Goal: Task Accomplishment & Management: Manage account settings

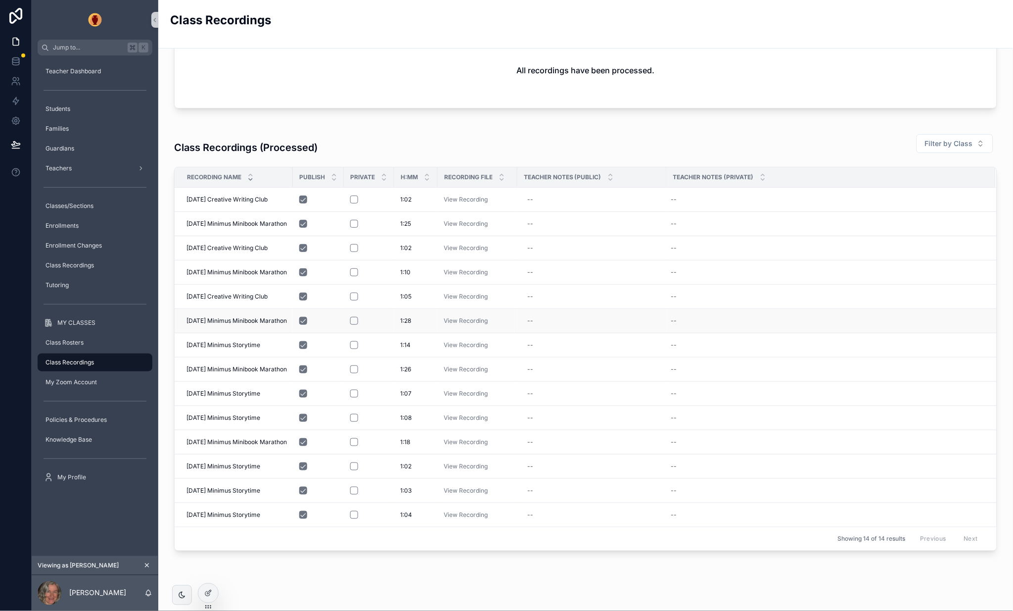
scroll to position [96, 0]
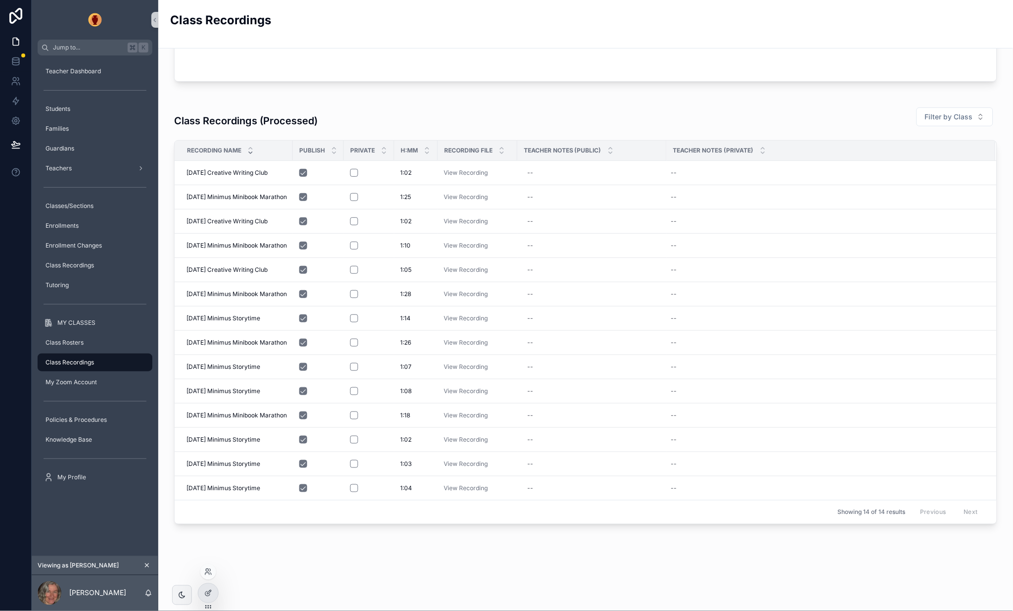
click at [208, 568] on icon at bounding box center [208, 571] width 8 height 8
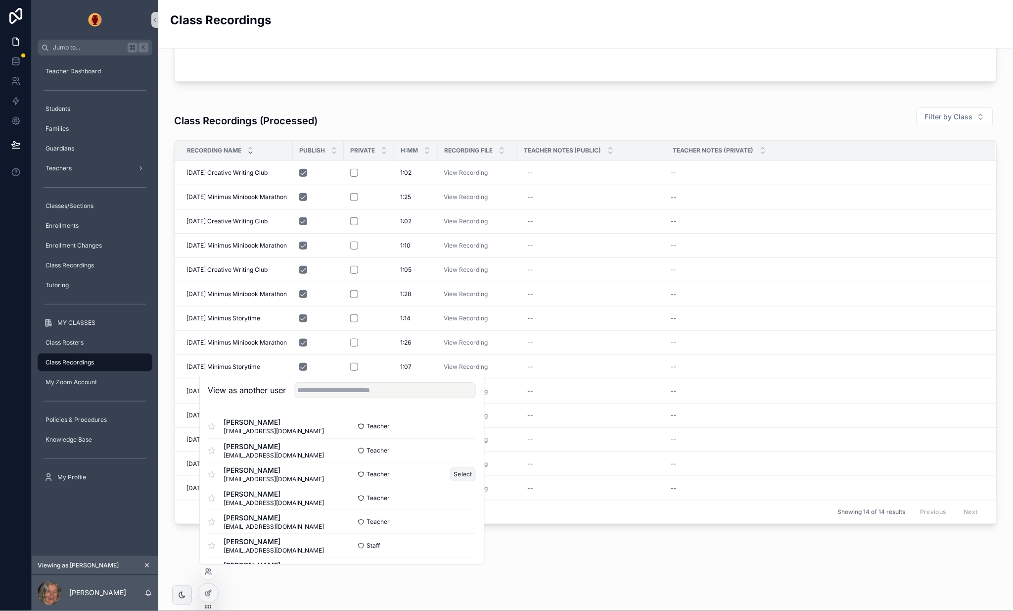
click at [460, 472] on button "Select" at bounding box center [464, 474] width 26 height 14
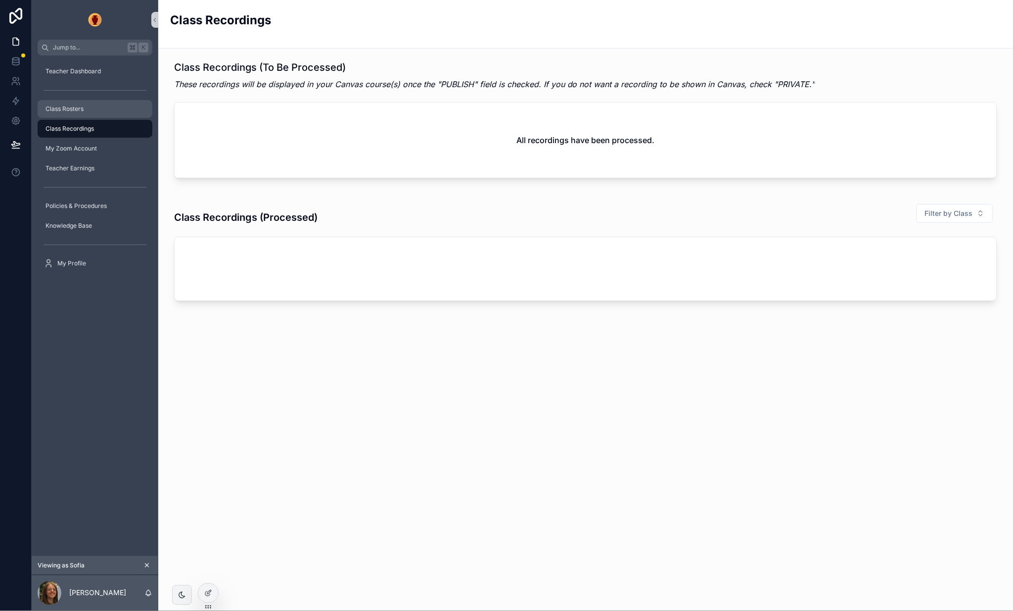
click at [69, 105] on span "Class Rosters" at bounding box center [65, 109] width 38 height 8
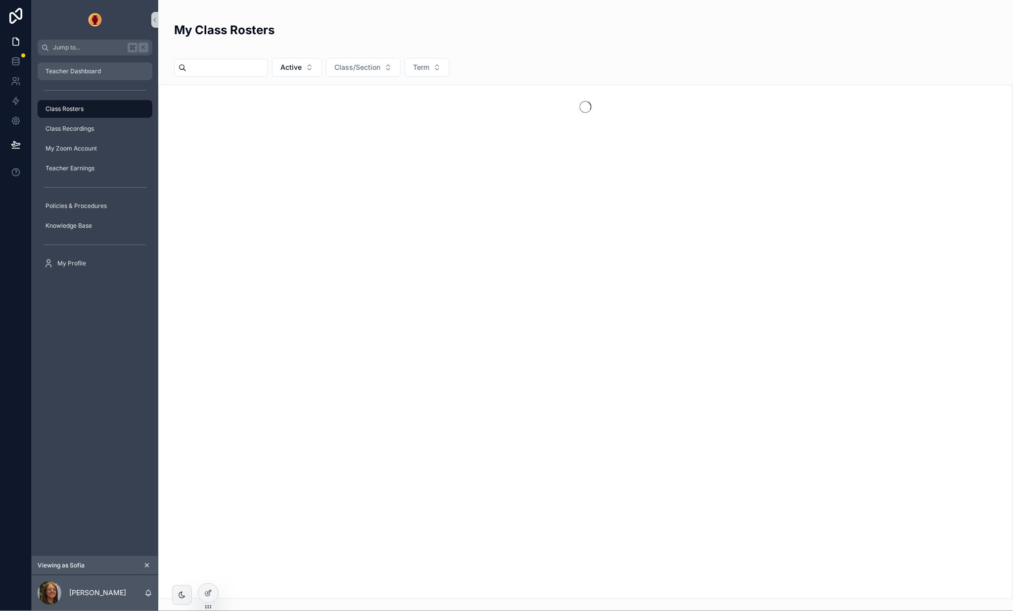
click at [77, 72] on span "Teacher Dashboard" at bounding box center [73, 71] width 55 height 8
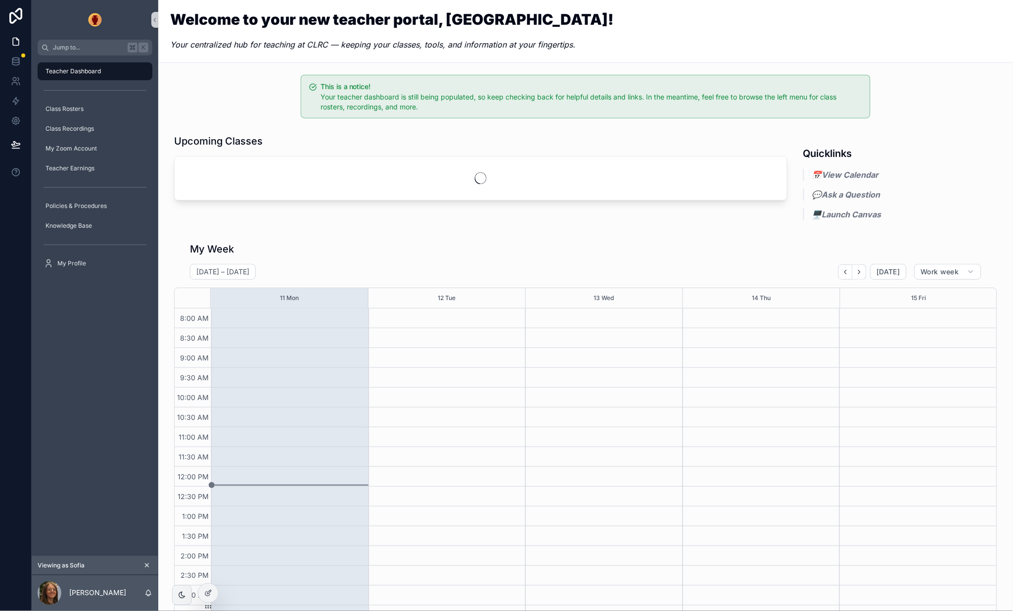
scroll to position [5, 0]
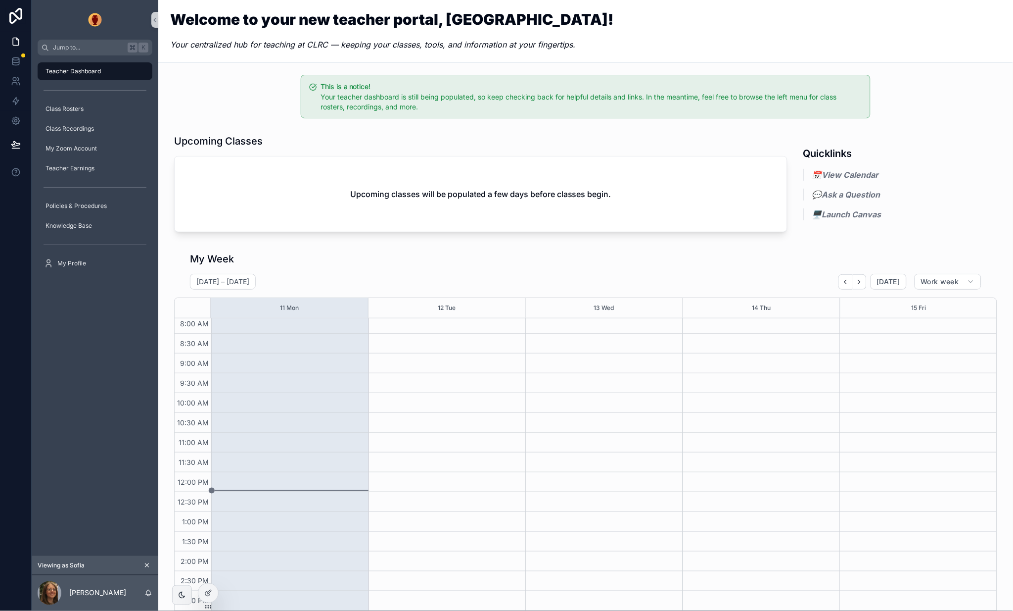
click at [801, 81] on div "This is a notice! Your teacher dashboard is still being populated, so keep chec…" at bounding box center [586, 97] width 570 height 44
click at [209, 591] on icon at bounding box center [208, 593] width 8 height 8
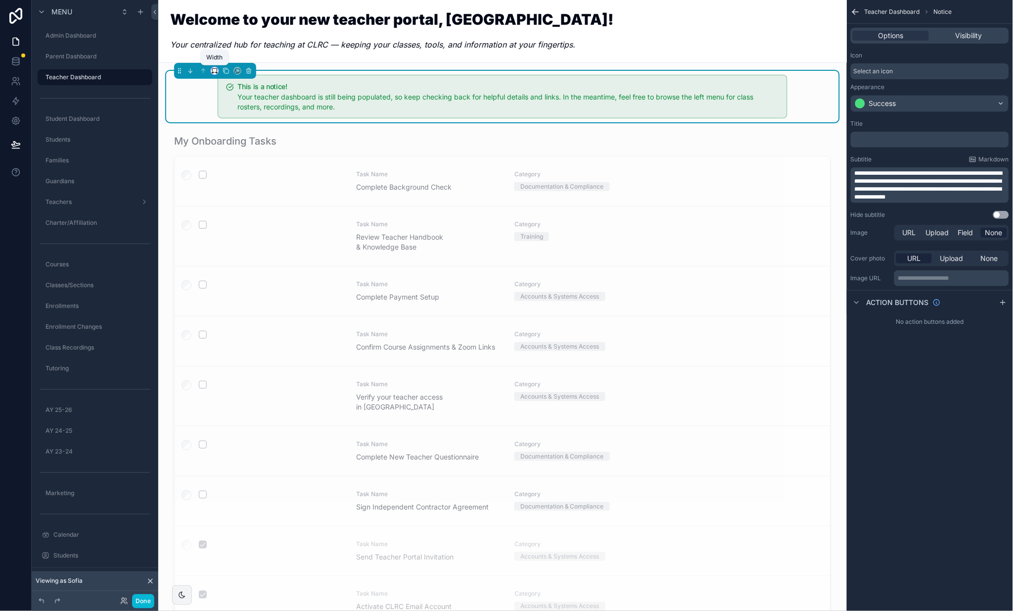
click at [217, 68] on icon "scrollable content" at bounding box center [214, 70] width 7 height 7
click at [231, 196] on span "Full width" at bounding box center [234, 202] width 31 height 12
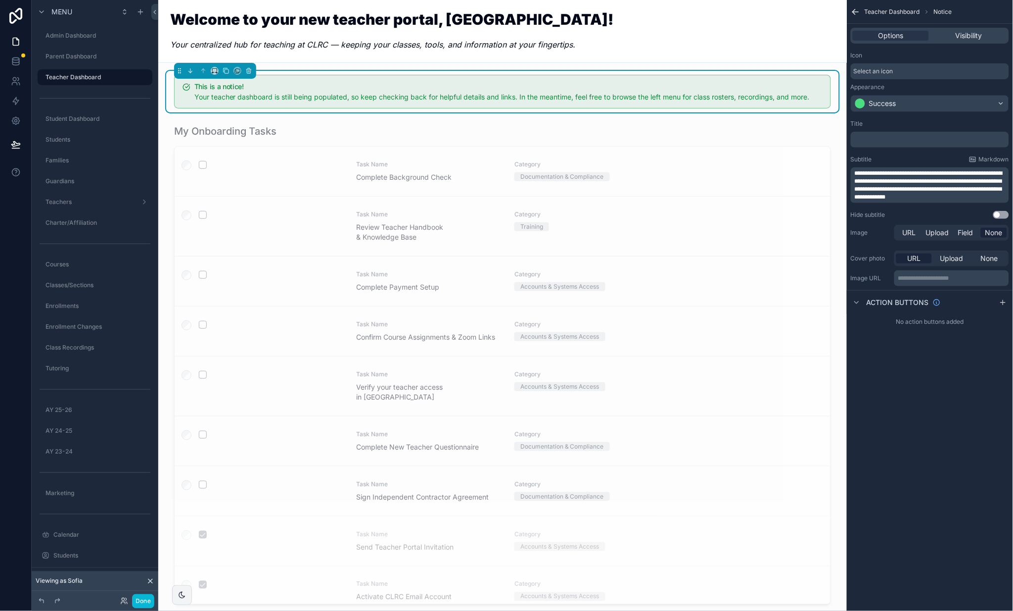
click at [614, 29] on div "Welcome to your new teacher portal, [GEOGRAPHIC_DATA]! Your centralized hub for…" at bounding box center [502, 31] width 665 height 39
click at [334, 127] on div "scrollable content" at bounding box center [502, 366] width 673 height 492
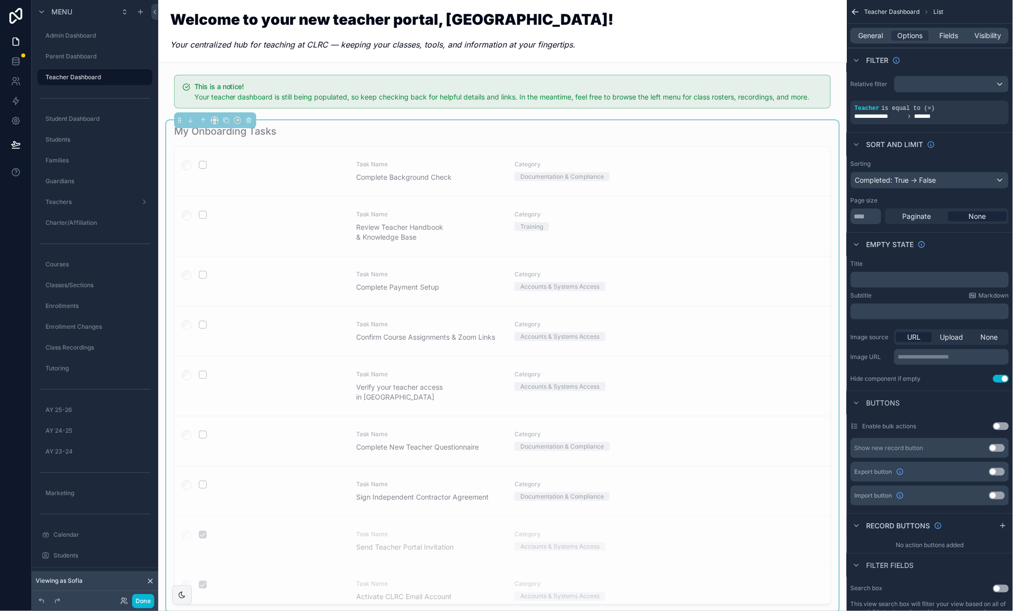
click at [342, 131] on div "My Onboarding Tasks" at bounding box center [502, 131] width 657 height 14
click at [863, 32] on span "General" at bounding box center [871, 36] width 25 height 10
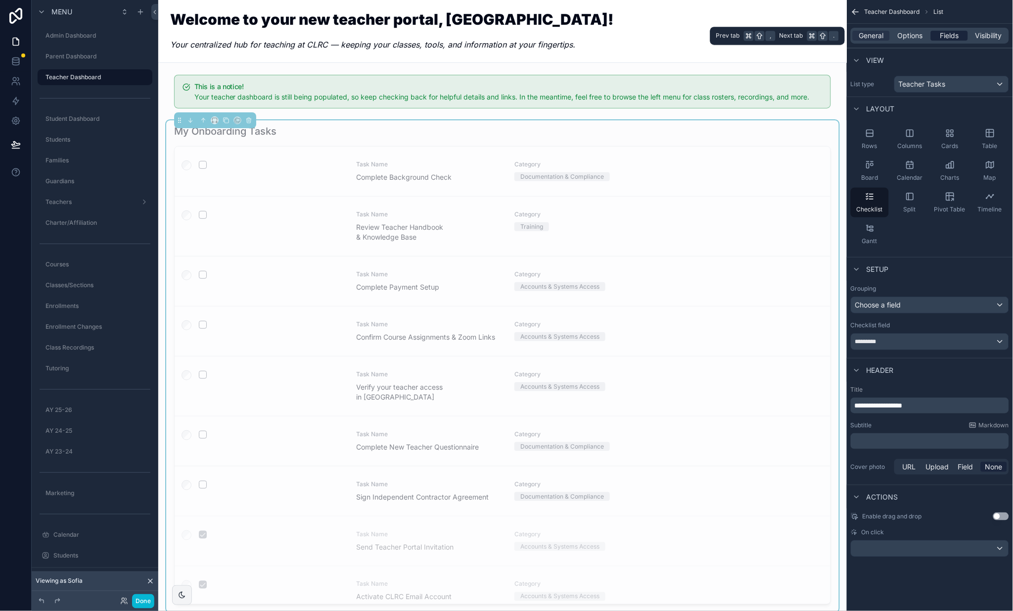
click at [948, 34] on span "Fields" at bounding box center [950, 36] width 19 height 10
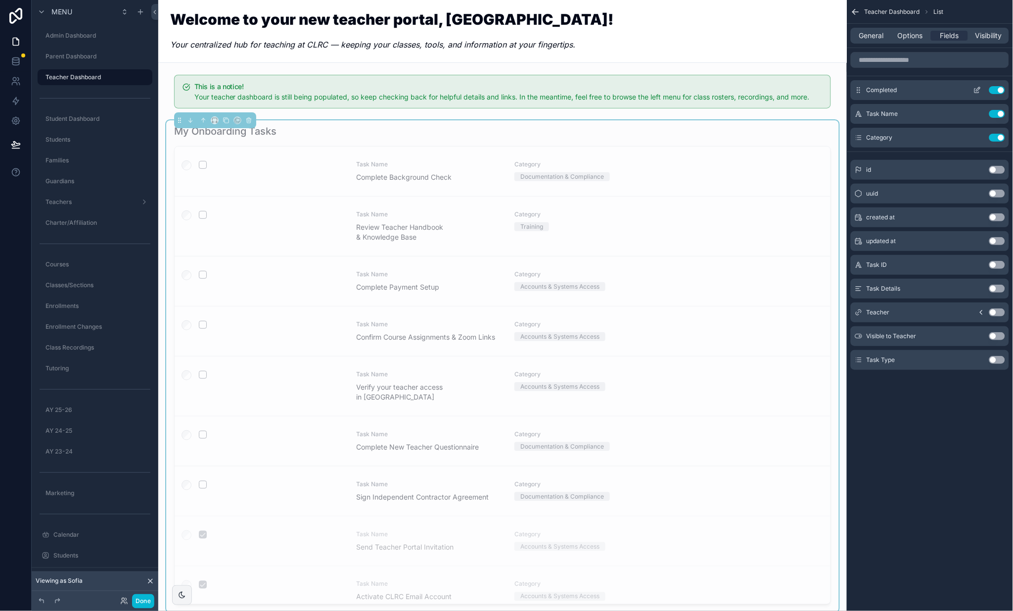
click at [995, 89] on button "Use setting" at bounding box center [998, 90] width 16 height 8
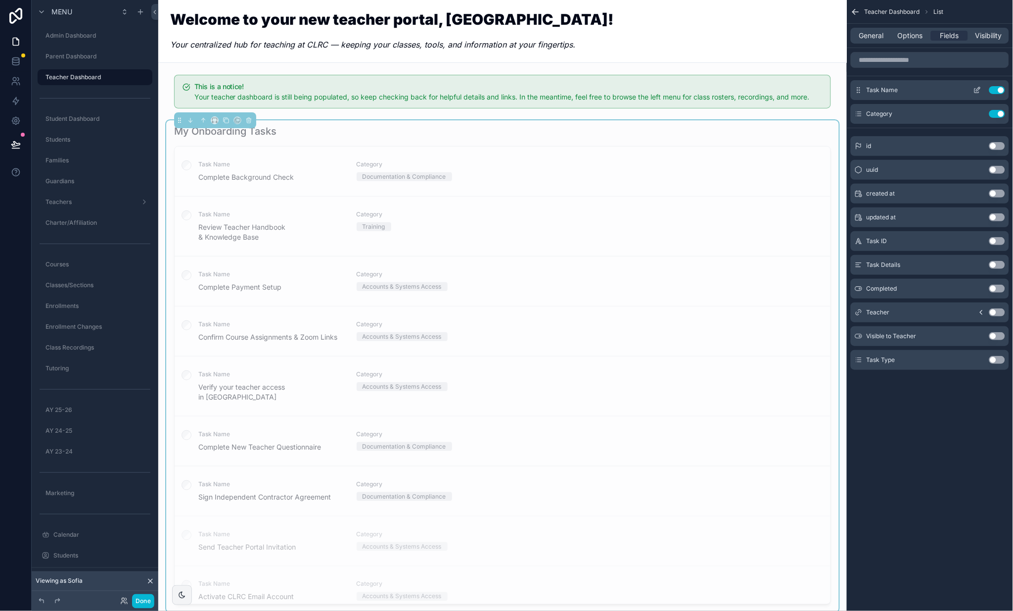
click at [977, 91] on icon "scrollable content" at bounding box center [979, 89] width 4 height 4
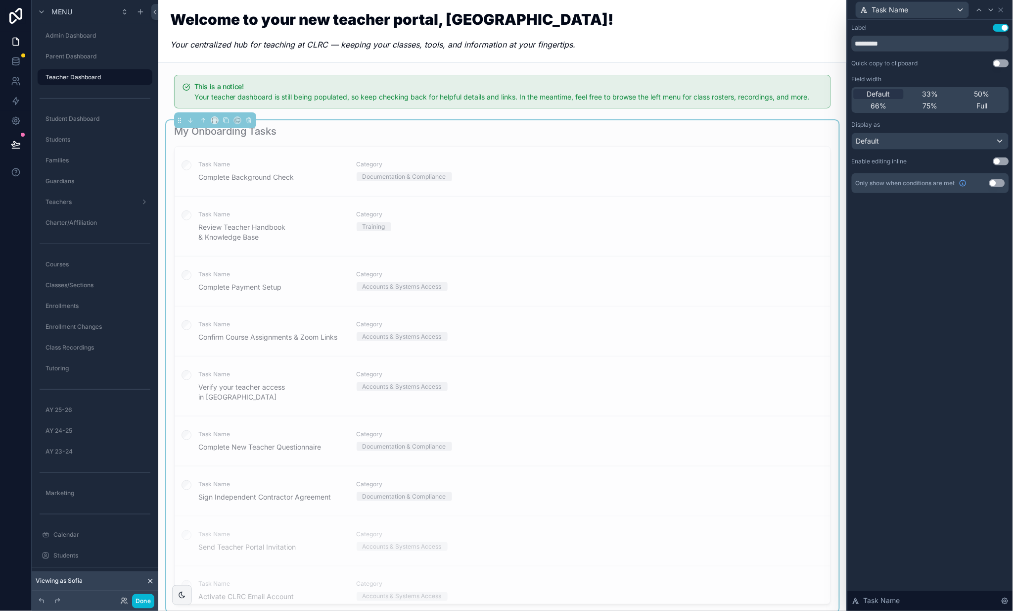
click at [1000, 27] on button "Use setting" at bounding box center [1001, 28] width 16 height 8
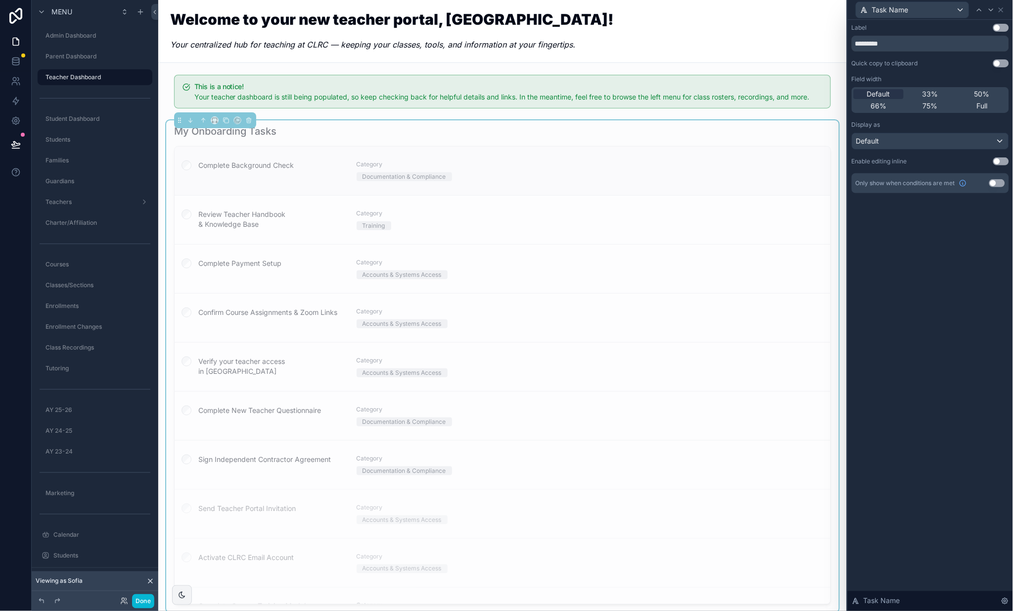
click at [488, 156] on div "Complete Background Check Category Documentation & Compliance" at bounding box center [503, 170] width 656 height 48
click at [943, 12] on div "Task Name" at bounding box center [912, 10] width 113 height 16
click at [905, 76] on span "Category" at bounding box center [891, 82] width 30 height 12
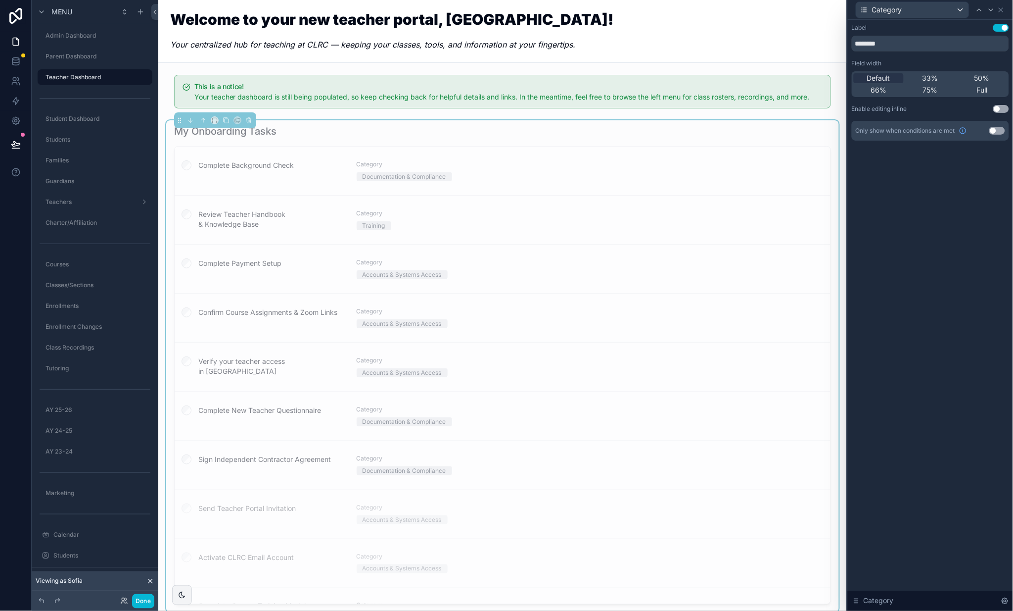
click at [998, 26] on button "Use setting" at bounding box center [1001, 28] width 16 height 8
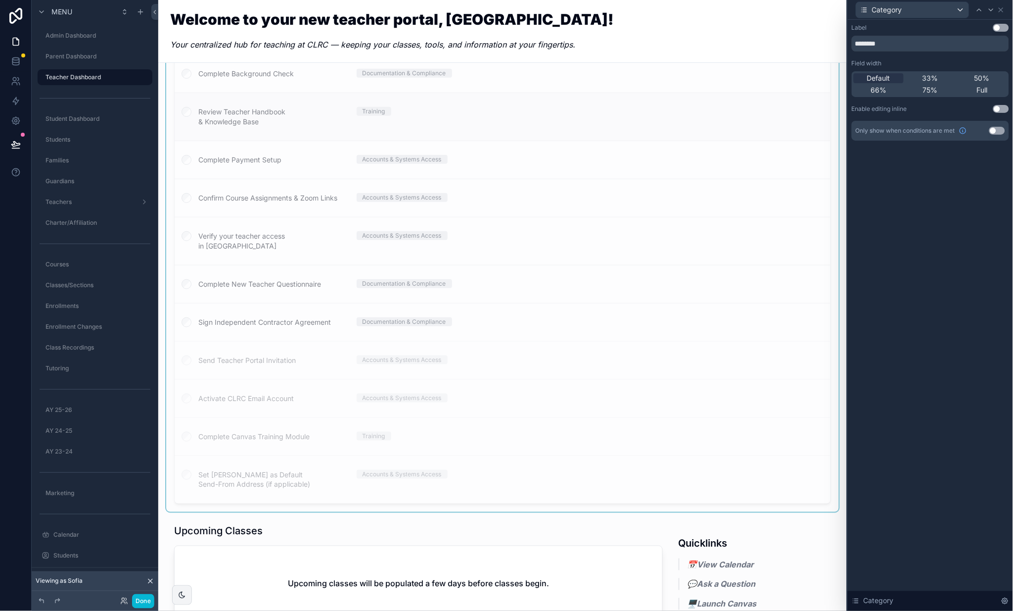
scroll to position [87, 0]
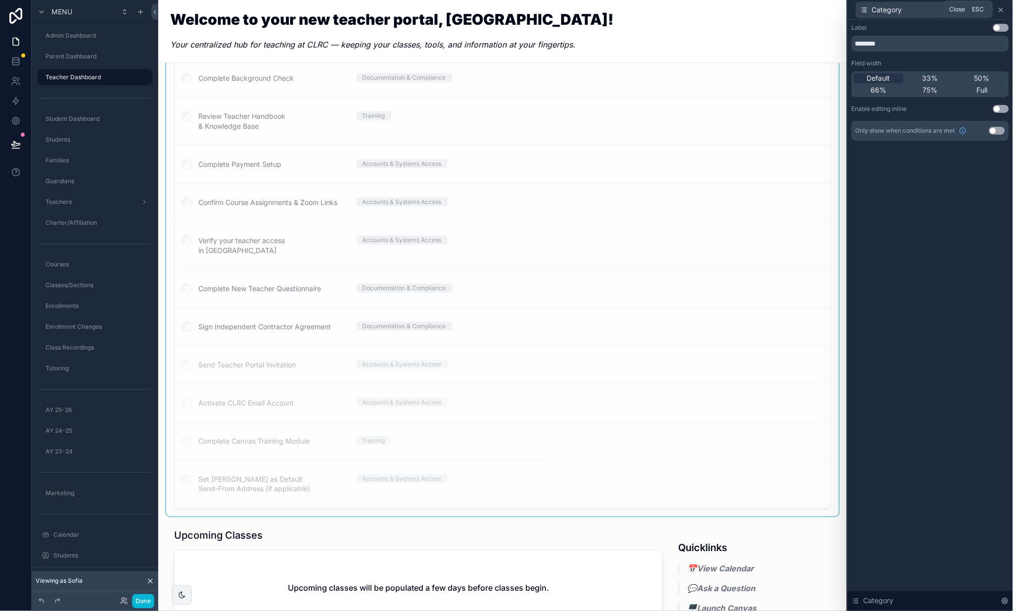
click at [1001, 8] on icon at bounding box center [1001, 10] width 8 height 8
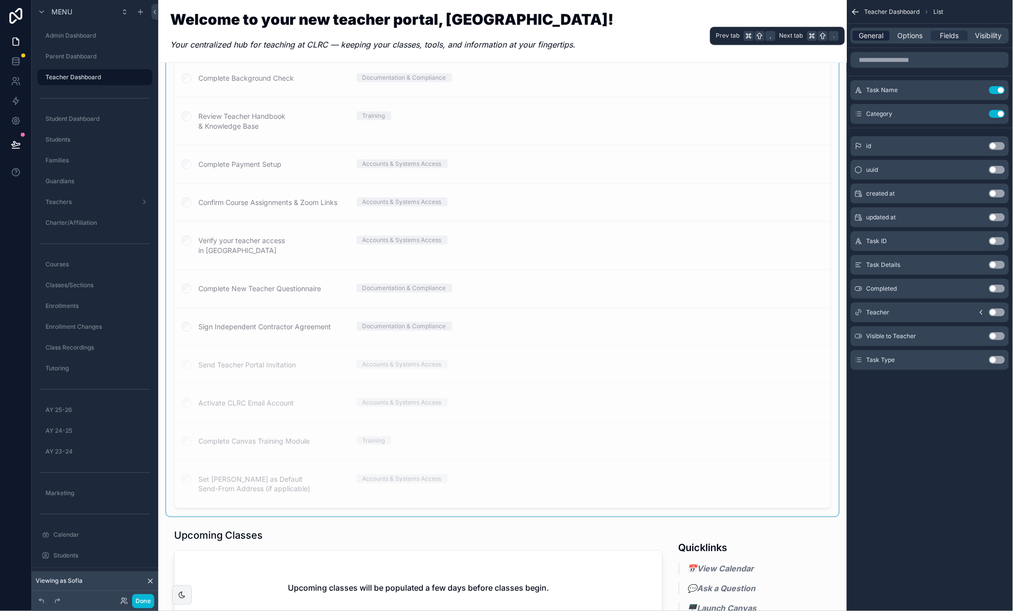
click at [869, 34] on span "General" at bounding box center [871, 36] width 25 height 10
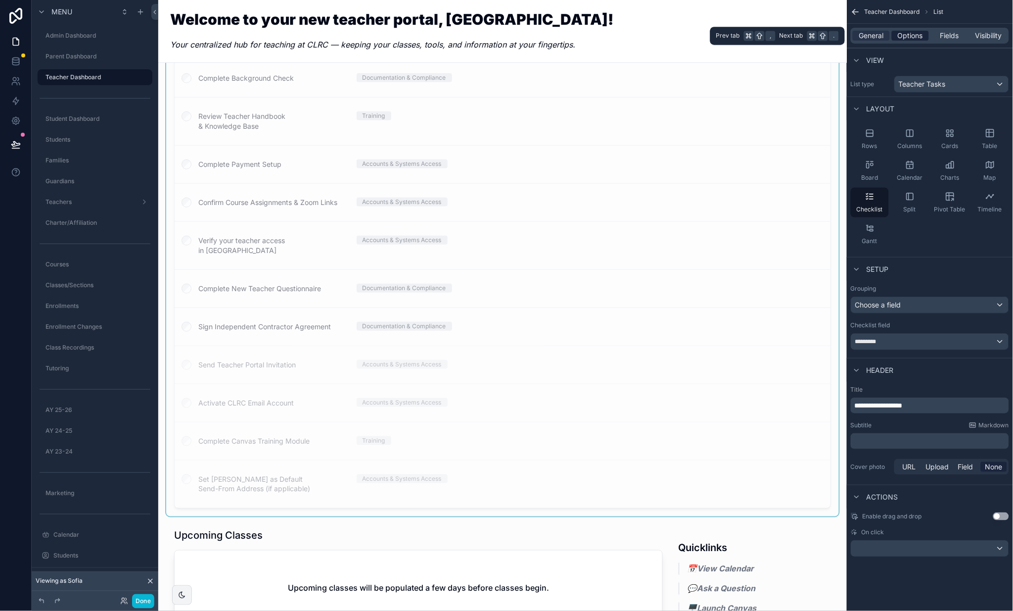
click at [911, 35] on span "Options" at bounding box center [910, 36] width 25 height 10
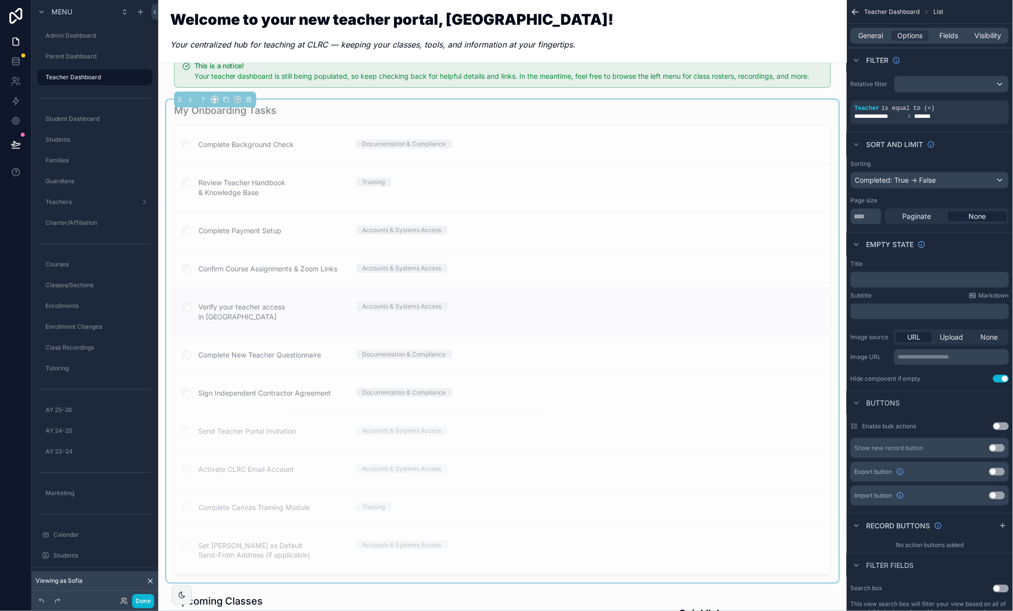
scroll to position [3, 0]
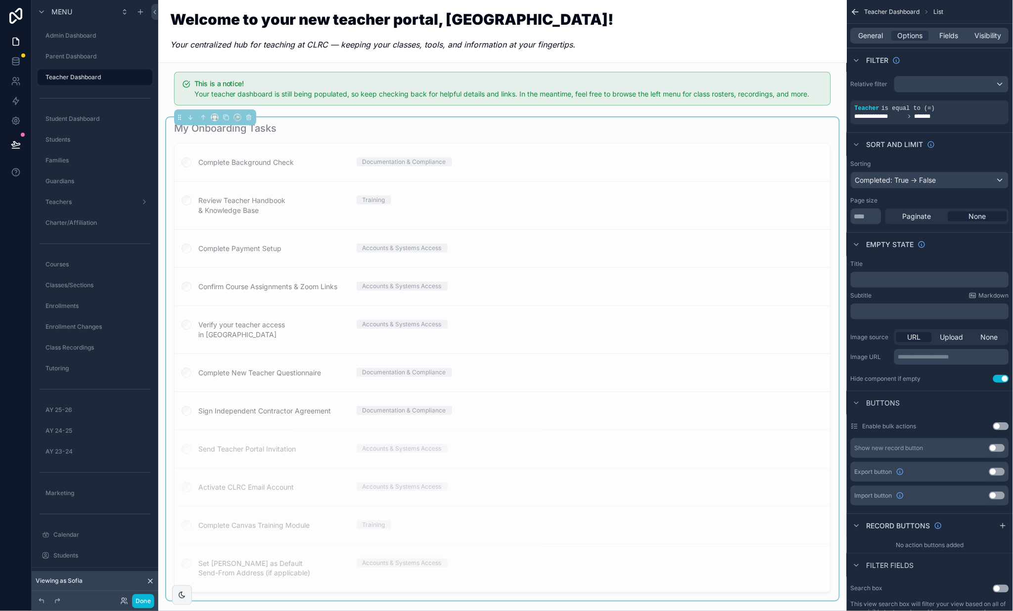
click at [290, 129] on div "My Onboarding Tasks" at bounding box center [502, 128] width 657 height 14
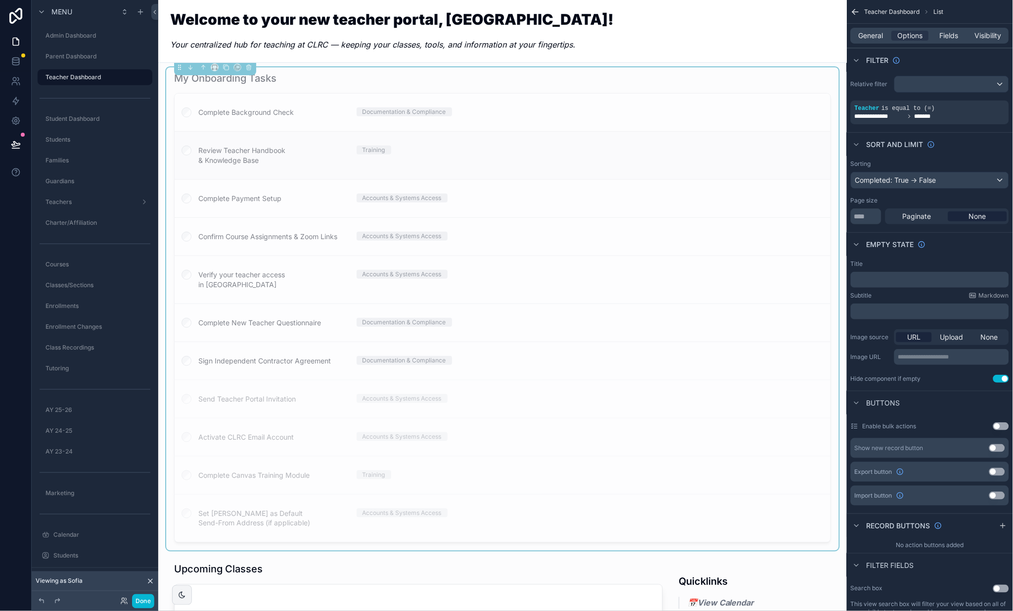
scroll to position [0, 0]
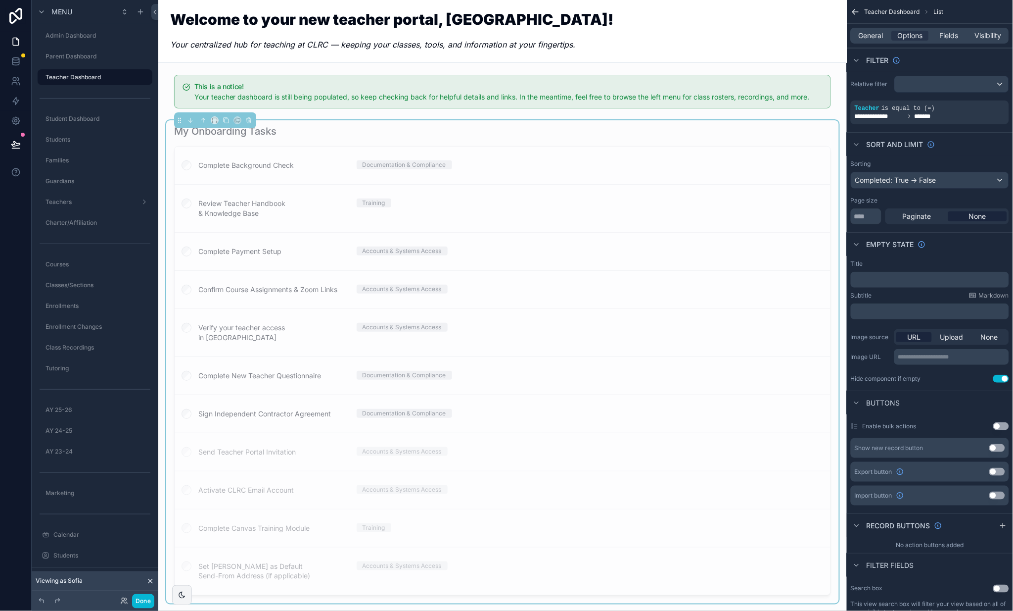
click at [575, 132] on div "My Onboarding Tasks" at bounding box center [502, 131] width 657 height 14
click at [16, 146] on icon at bounding box center [16, 145] width 10 height 10
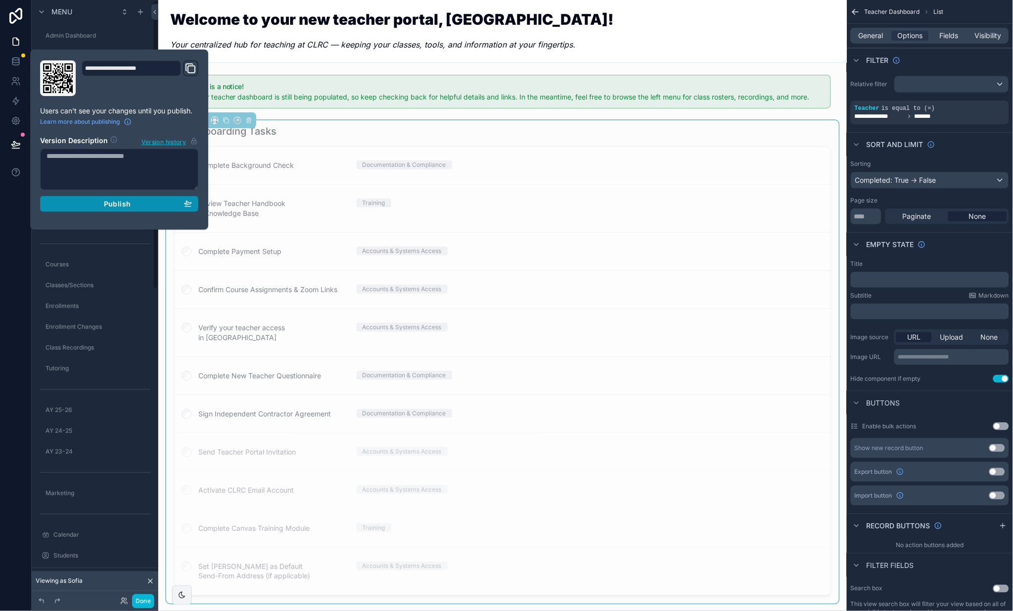
click at [154, 199] on div "Publish" at bounding box center [119, 203] width 145 height 9
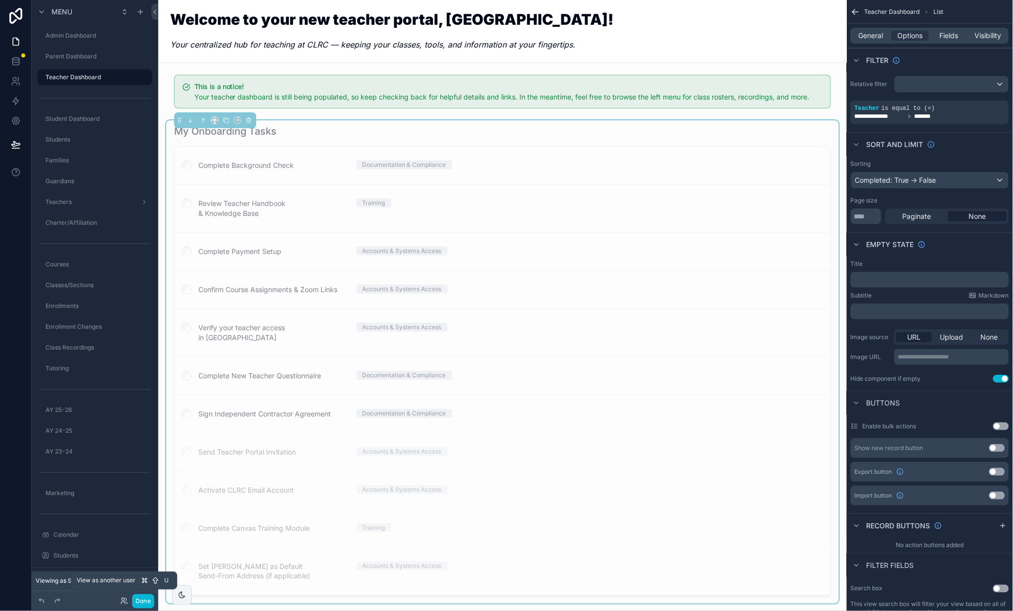
drag, startPoint x: 122, startPoint y: 600, endPoint x: 123, endPoint y: 593, distance: 7.0
click at [122, 600] on icon at bounding box center [124, 601] width 8 height 8
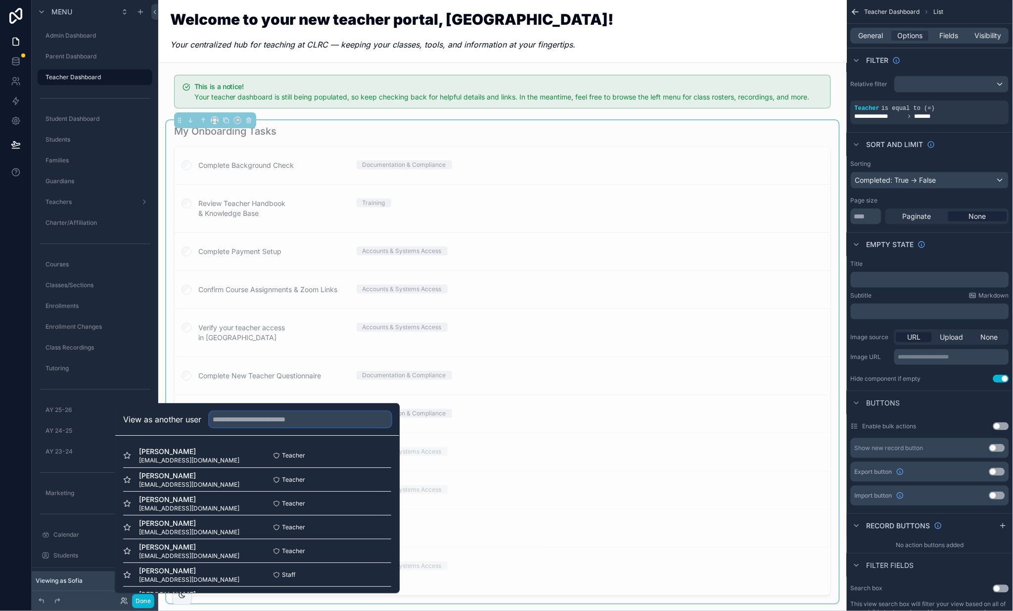
click at [262, 423] on input "text" at bounding box center [300, 419] width 182 height 16
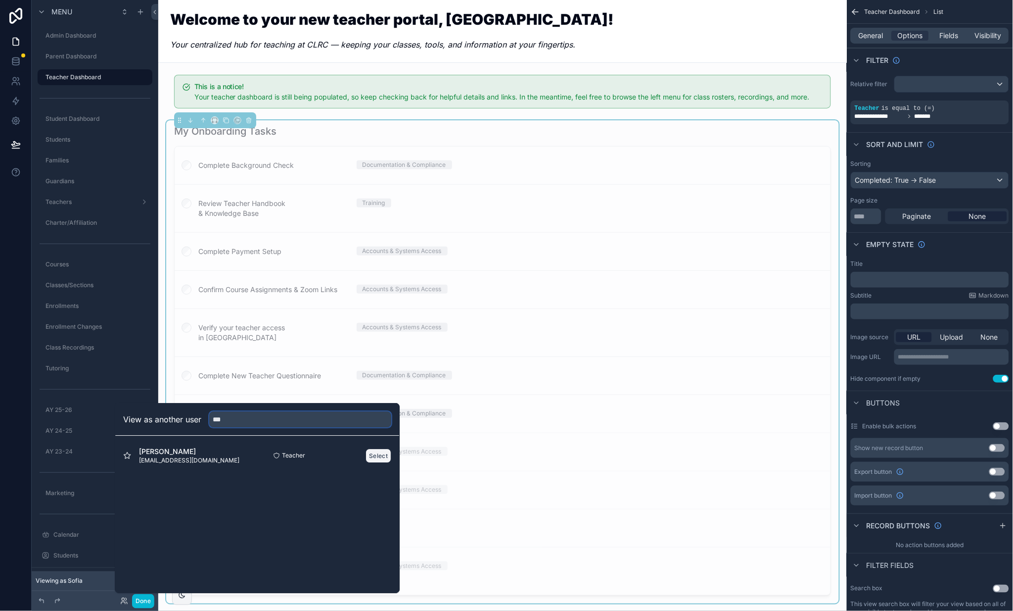
type input "***"
click at [375, 457] on button "Select" at bounding box center [379, 455] width 26 height 14
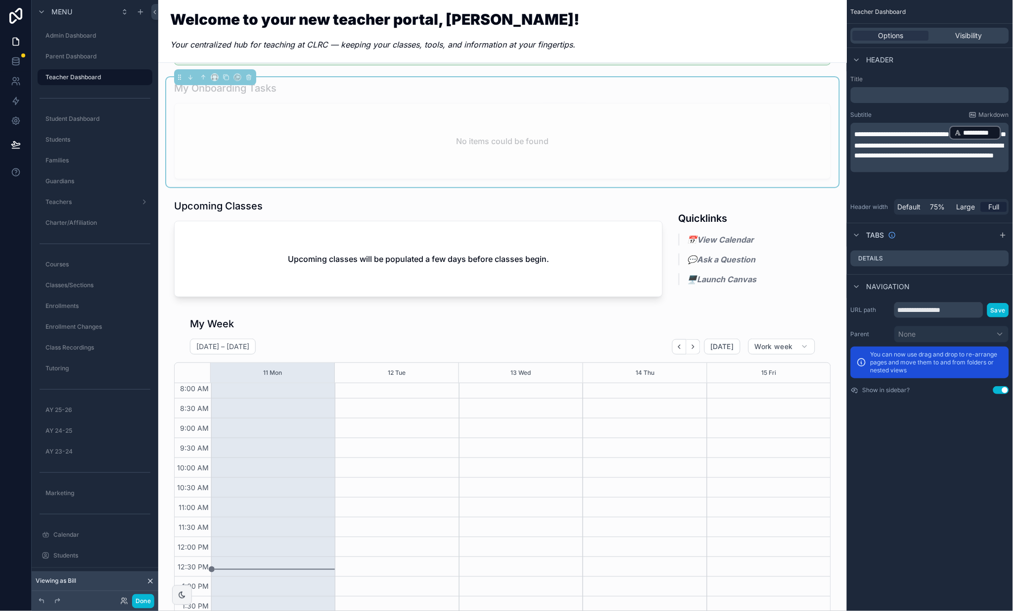
scroll to position [59, 0]
